Goal: Obtain resource: Download file/media

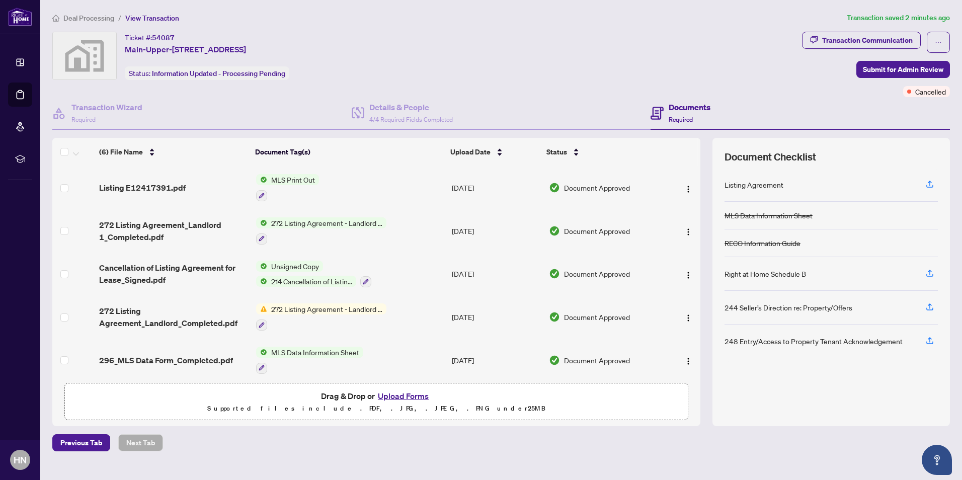
scroll to position [49, 0]
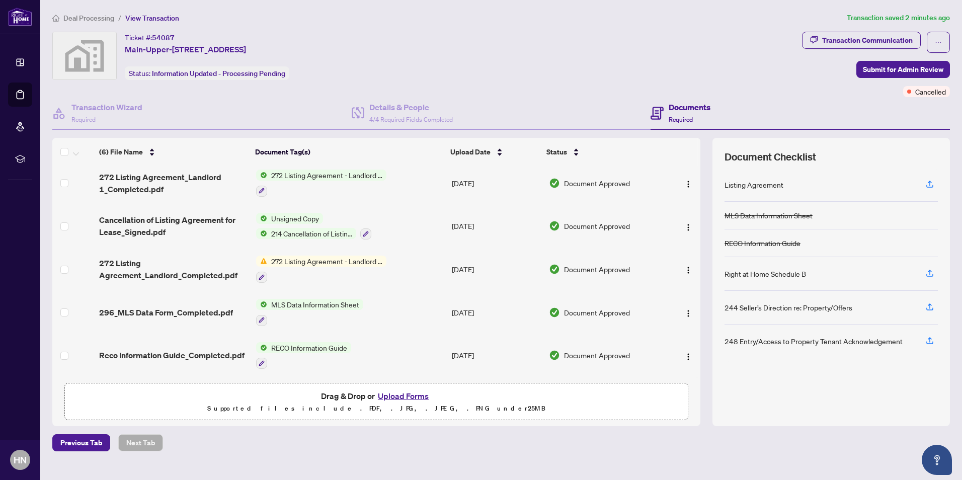
click at [286, 231] on span "214 Cancellation of Listing Agreement - Authority to Offer for Lease" at bounding box center [311, 233] width 89 height 11
click at [188, 215] on span "Cancellation of Listing Agreement for Lease_Signed.pdf" at bounding box center [173, 226] width 149 height 24
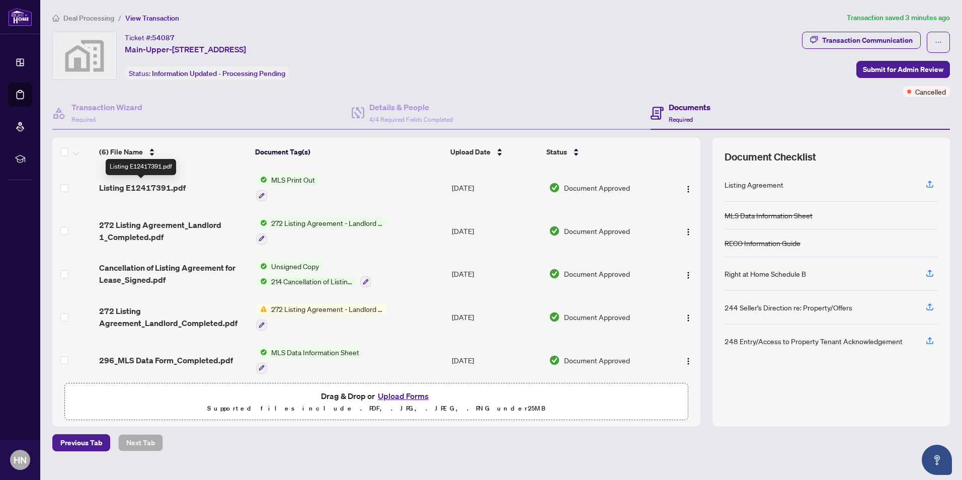
click at [168, 187] on span "Listing E12417391.pdf" at bounding box center [142, 188] width 87 height 12
click at [293, 264] on span "Unsigned Copy" at bounding box center [295, 266] width 56 height 11
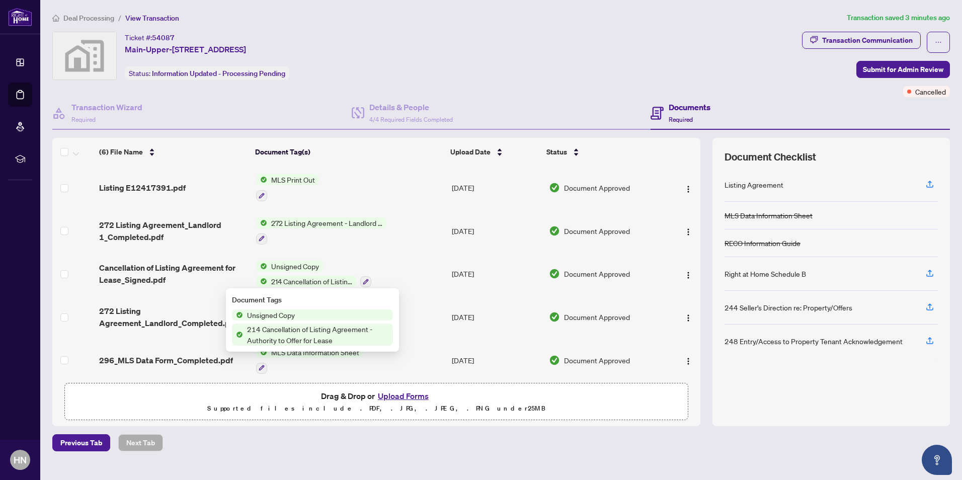
click at [275, 315] on span "Unsigned Copy" at bounding box center [271, 314] width 56 height 11
